Goal: Check status: Check status

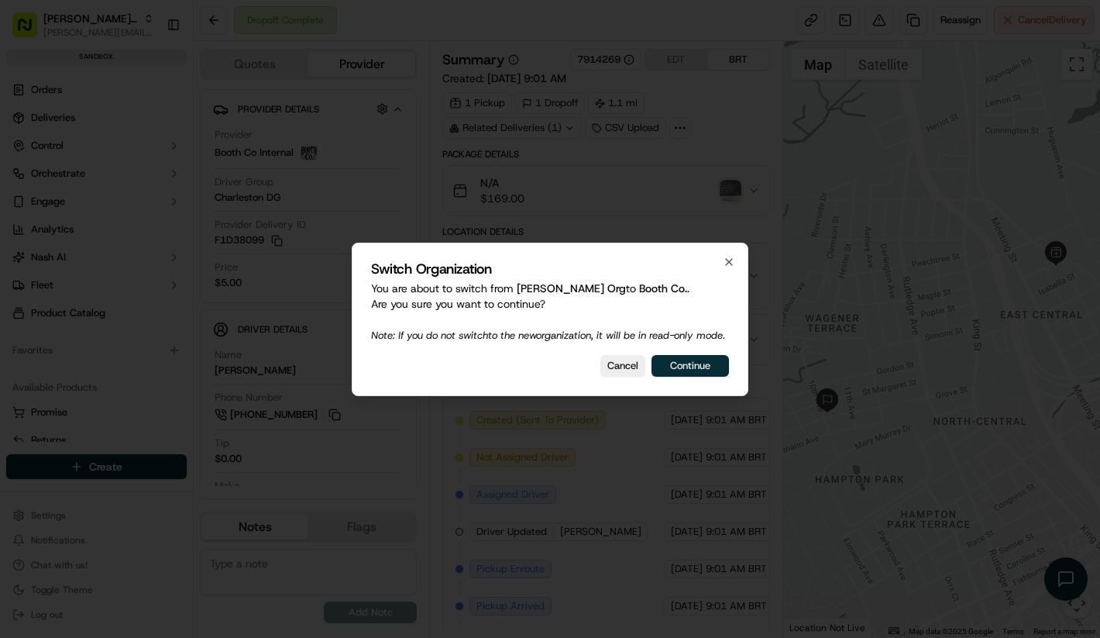
click at [701, 370] on button "Continue" at bounding box center [690, 366] width 77 height 22
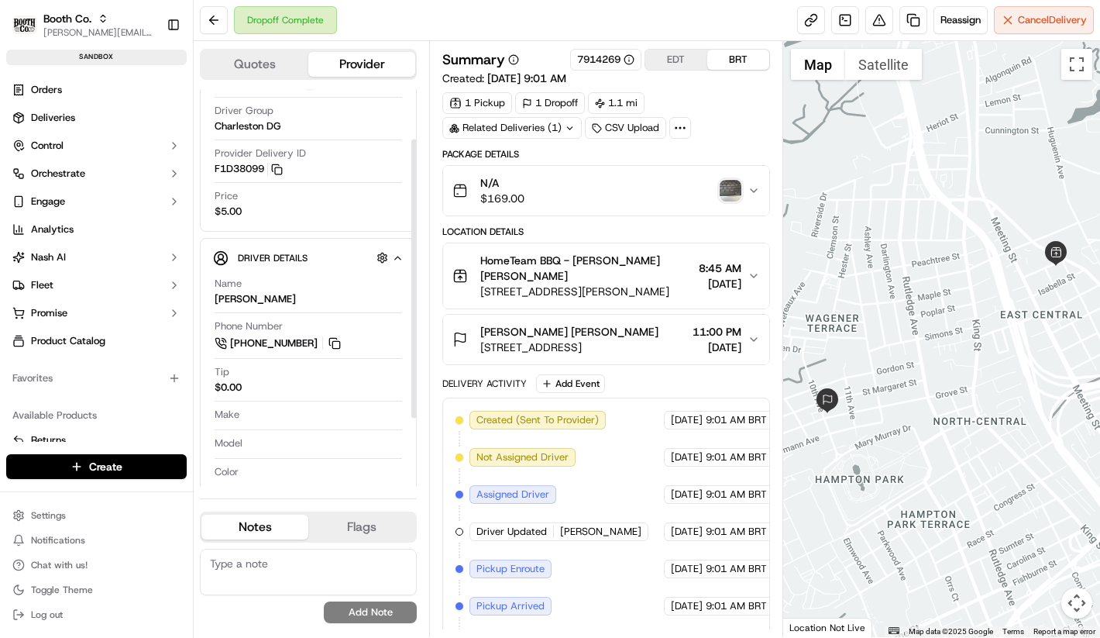
scroll to position [168, 0]
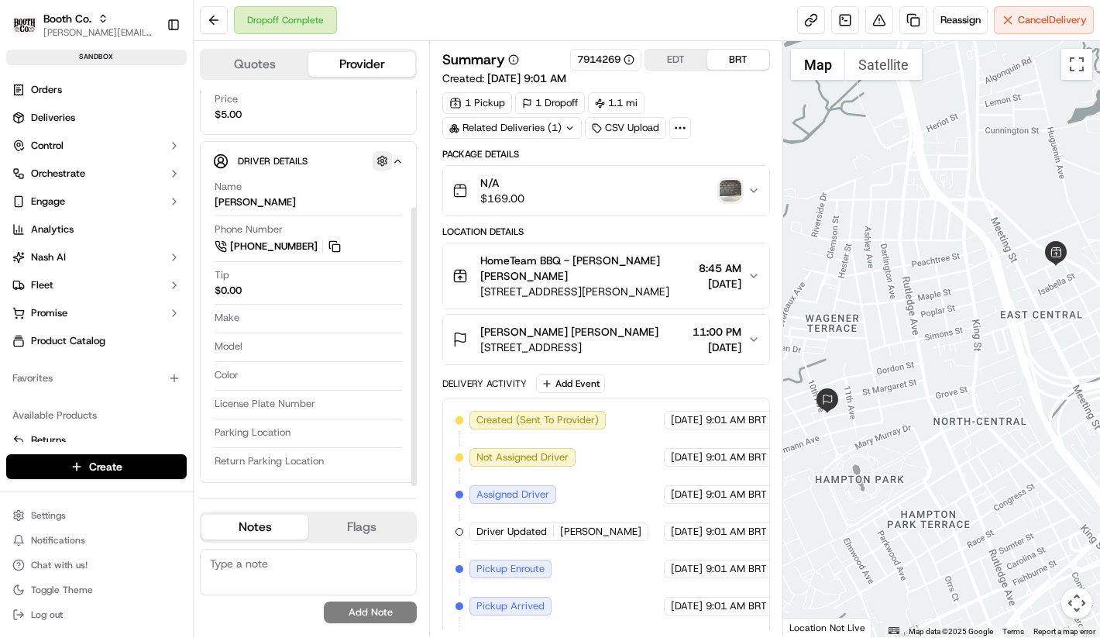
click at [379, 154] on button "button" at bounding box center [382, 160] width 19 height 19
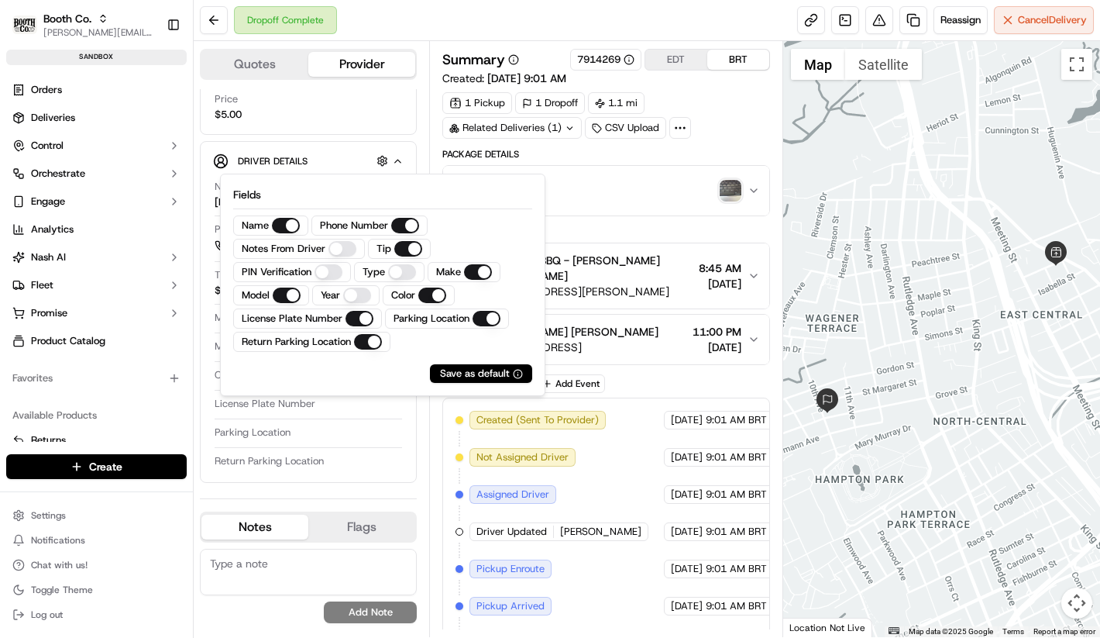
click at [346, 252] on Driver "Notes From Driver" at bounding box center [343, 248] width 28 height 15
click at [343, 425] on div "Name [PERSON_NAME] Phone Number [PHONE_NUMBER] Notes From Driver Tip $0.00 Make…" at bounding box center [308, 339] width 191 height 331
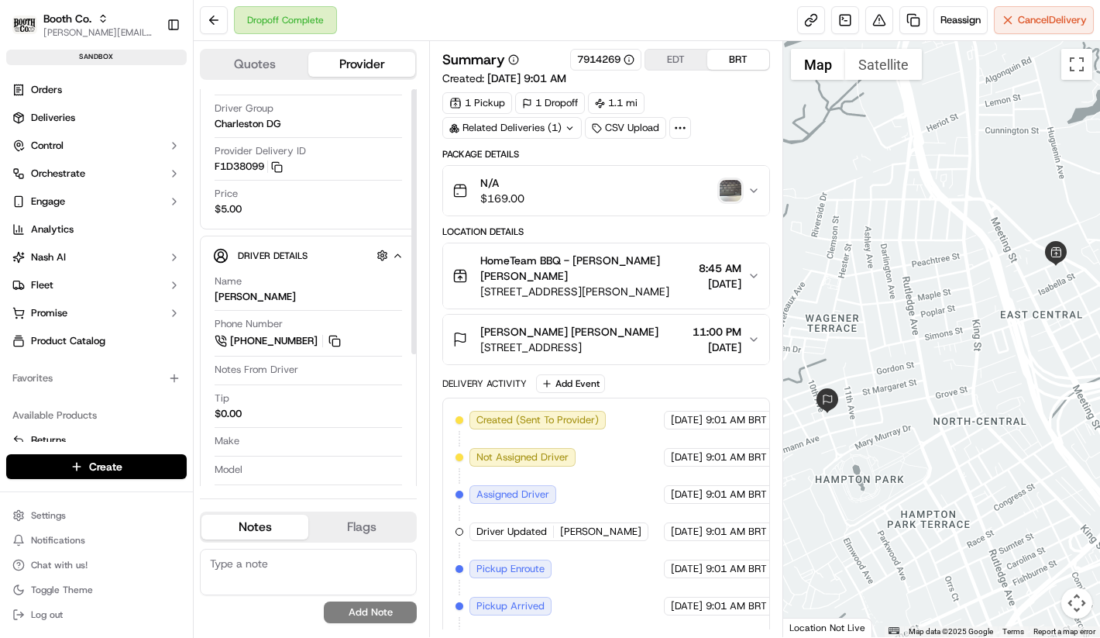
scroll to position [0, 0]
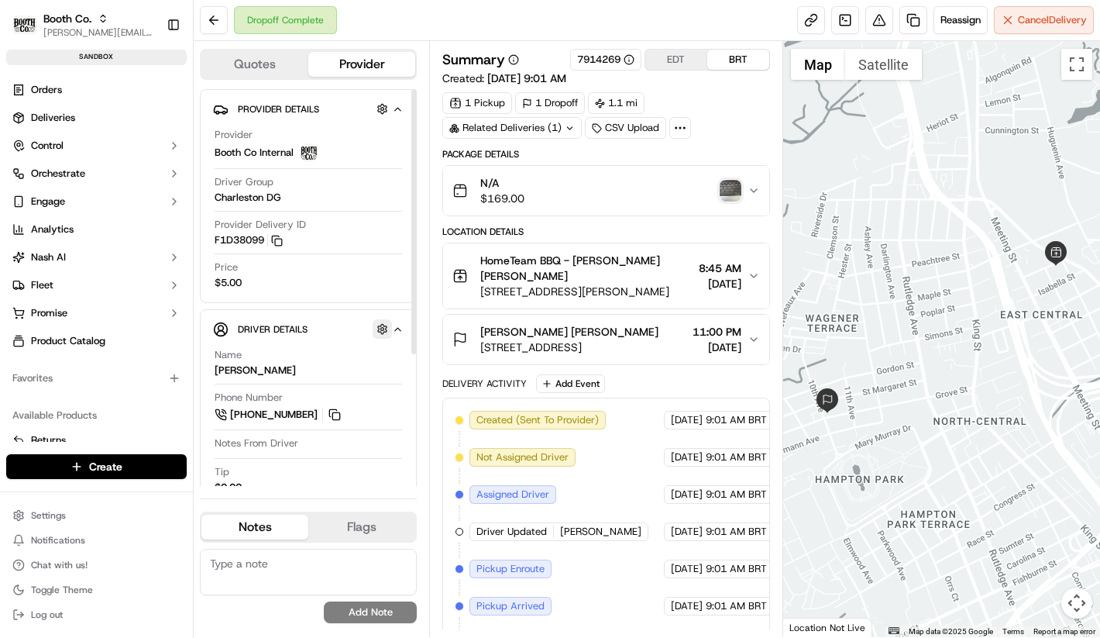
click at [386, 322] on button "button" at bounding box center [382, 328] width 19 height 19
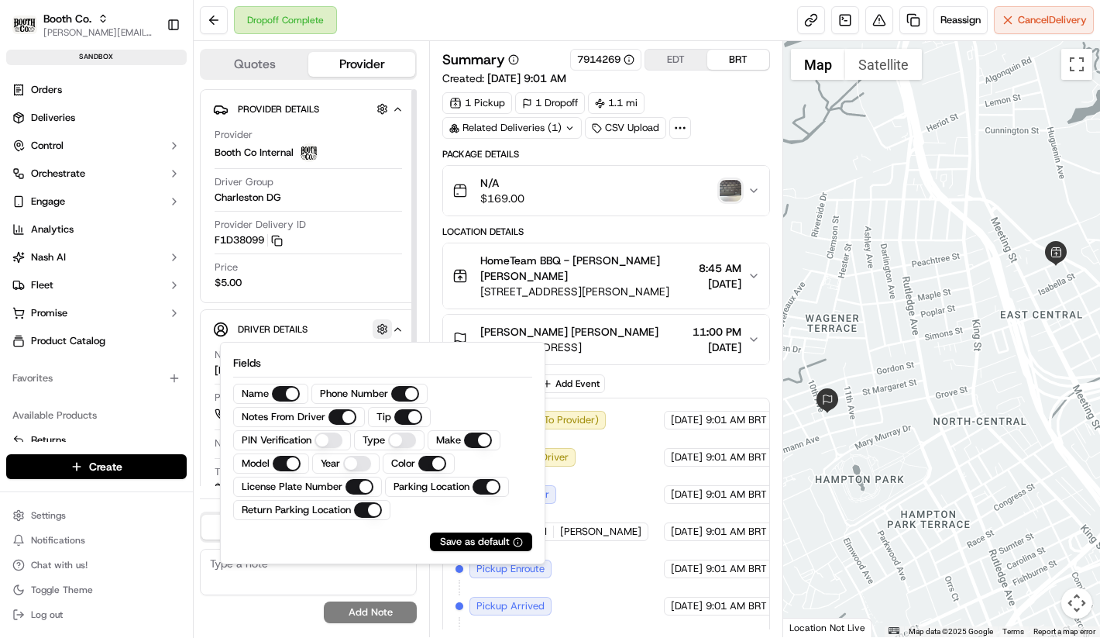
click at [389, 329] on button "button" at bounding box center [382, 328] width 19 height 19
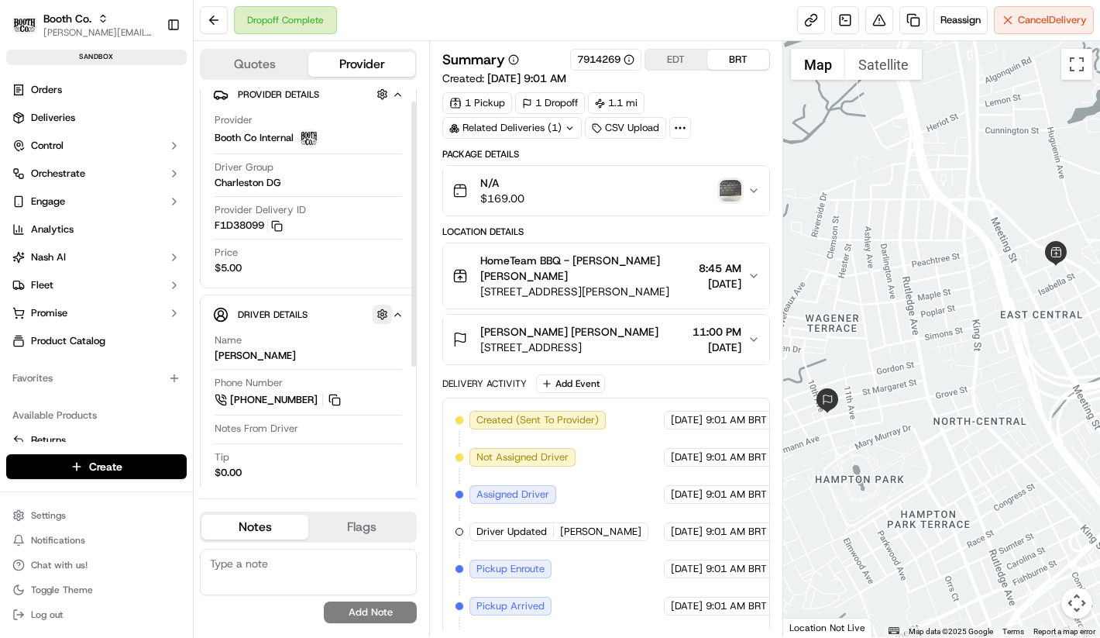
scroll to position [197, 0]
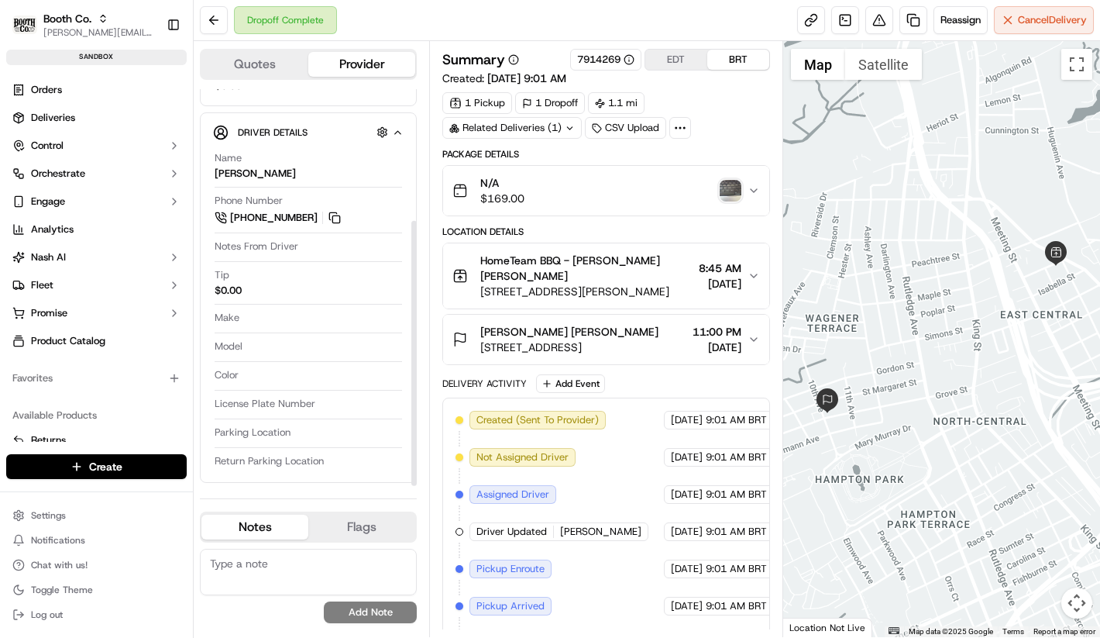
click at [389, 322] on div "Make" at bounding box center [308, 318] width 187 height 15
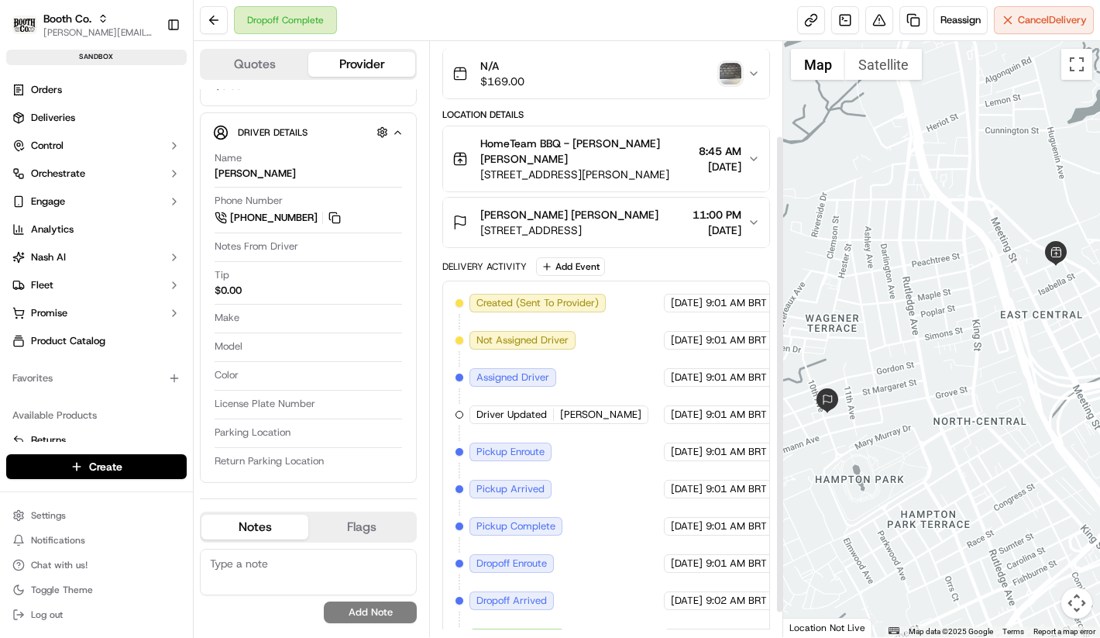
scroll to position [148, 0]
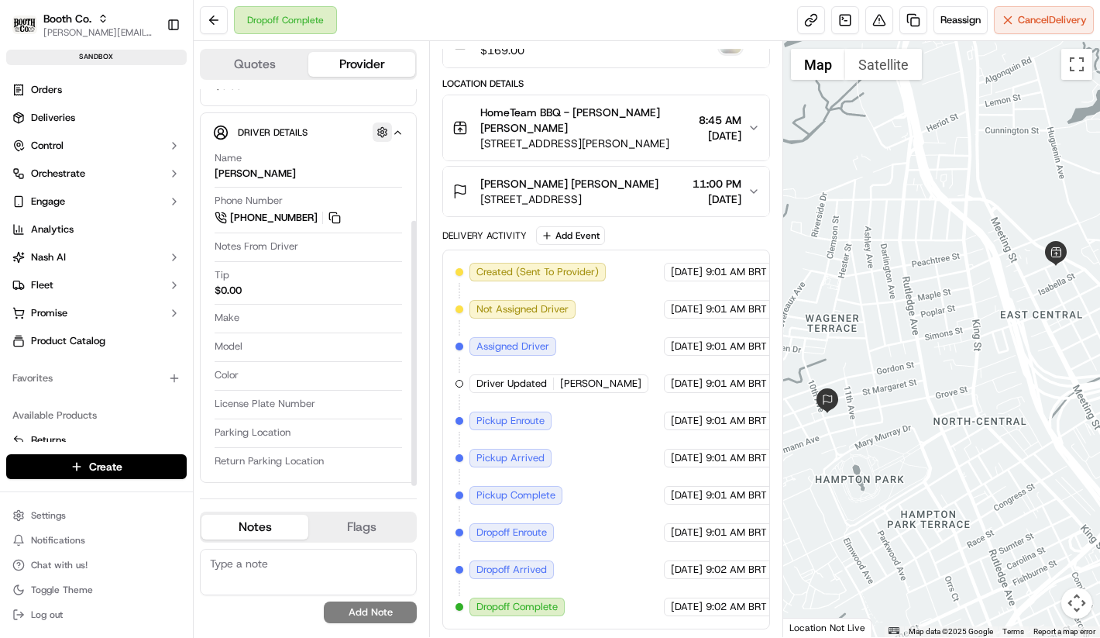
click at [387, 140] on button "button" at bounding box center [382, 131] width 19 height 19
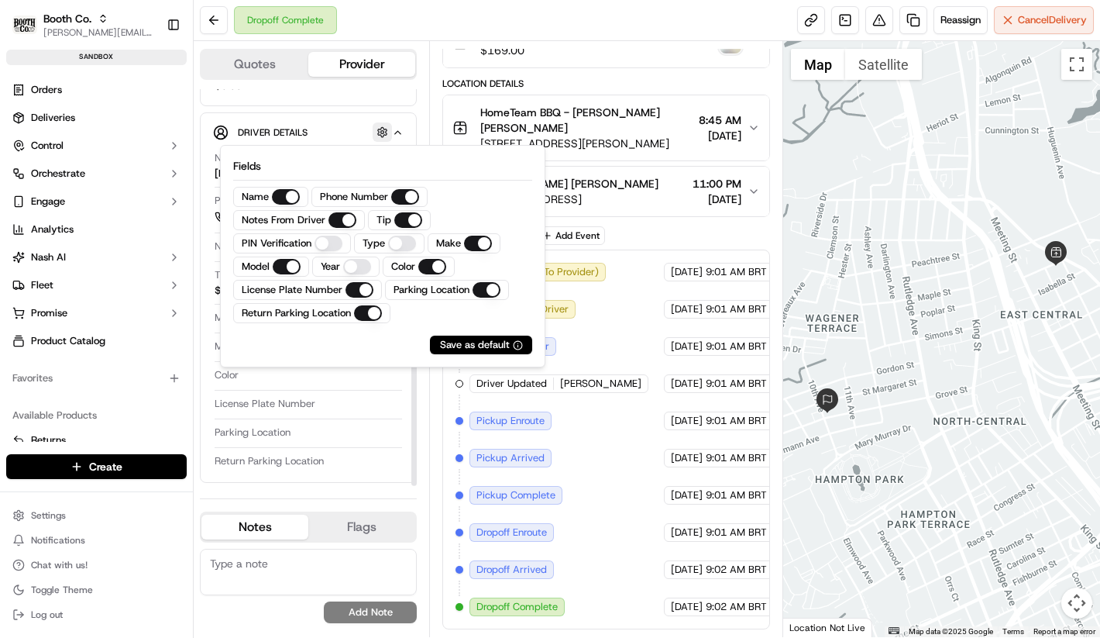
click at [387, 139] on button "button" at bounding box center [382, 131] width 19 height 19
